Goal: Find contact information

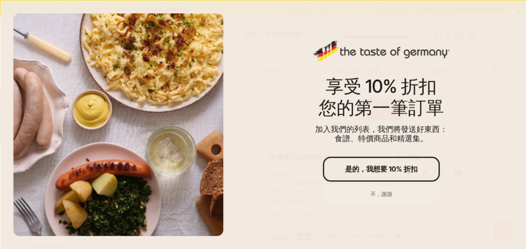
scroll to position [1487, 0]
click at [375, 193] on font "不，謝謝" at bounding box center [381, 194] width 22 height 7
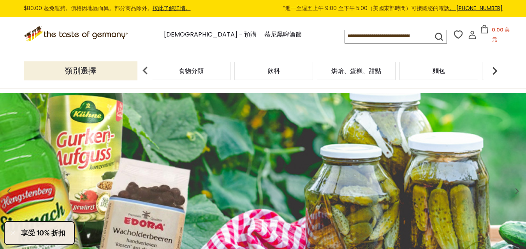
scroll to position [0, 0]
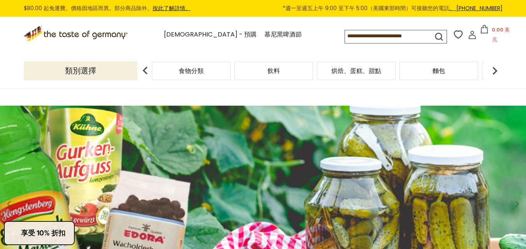
click at [142, 72] on img at bounding box center [145, 71] width 16 height 16
click at [124, 74] on p "類別選擇" at bounding box center [81, 70] width 114 height 19
click at [83, 73] on font "類別選擇" at bounding box center [80, 70] width 31 height 11
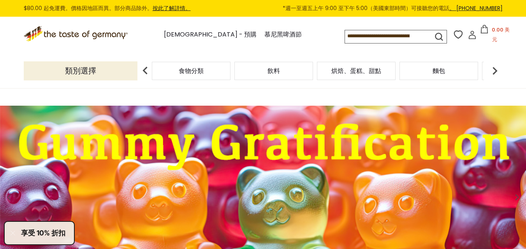
click at [420, 74] on img at bounding box center [495, 71] width 16 height 16
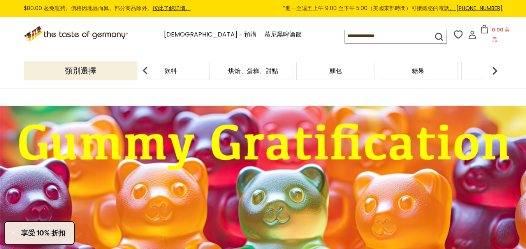
click at [143, 72] on img at bounding box center [145, 71] width 16 height 16
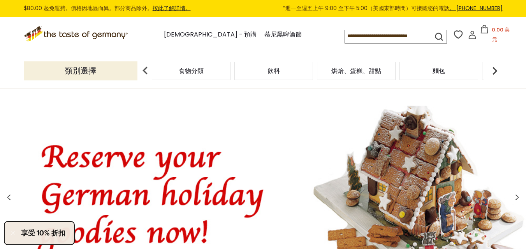
click at [194, 69] on font "食物分類" at bounding box center [191, 71] width 25 height 9
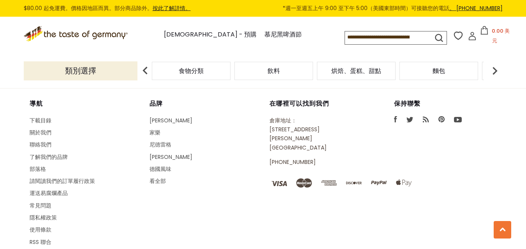
scroll to position [2246, 0]
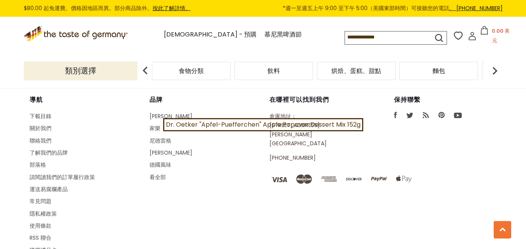
click at [396, 112] on icon "facebook" at bounding box center [395, 115] width 3 height 6
click at [40, 137] on font "聯絡我們" at bounding box center [41, 141] width 22 height 8
